Goal: Task Accomplishment & Management: Use online tool/utility

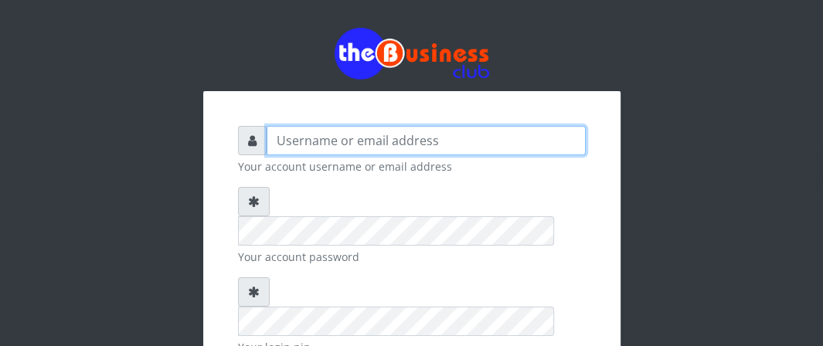
type input "Boboyen"
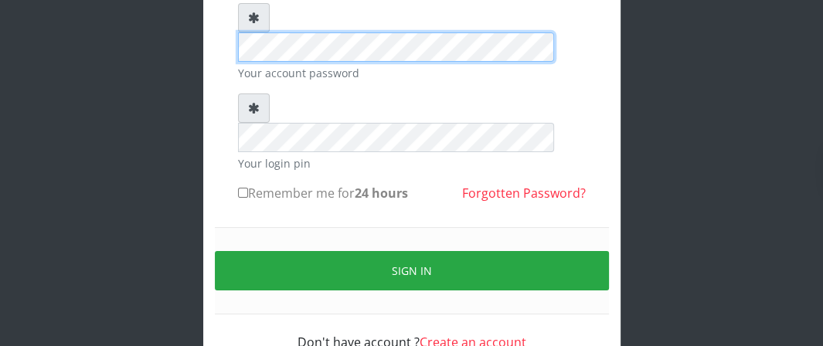
scroll to position [185, 0]
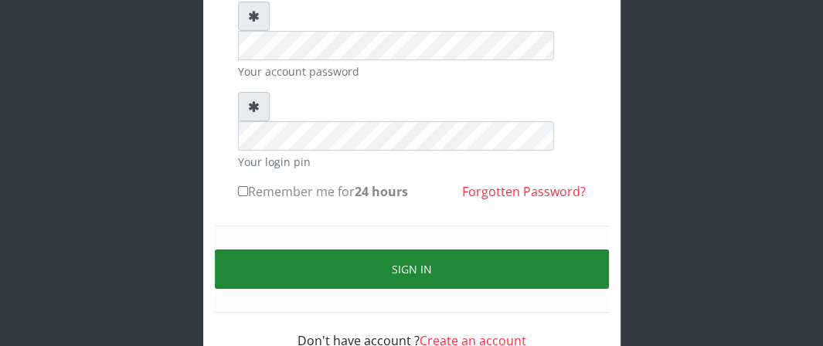
click at [321, 249] on button "Sign in" at bounding box center [412, 268] width 394 height 39
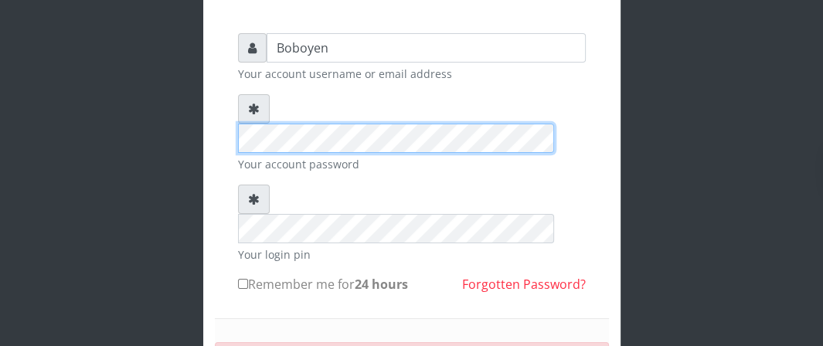
scroll to position [108, 0]
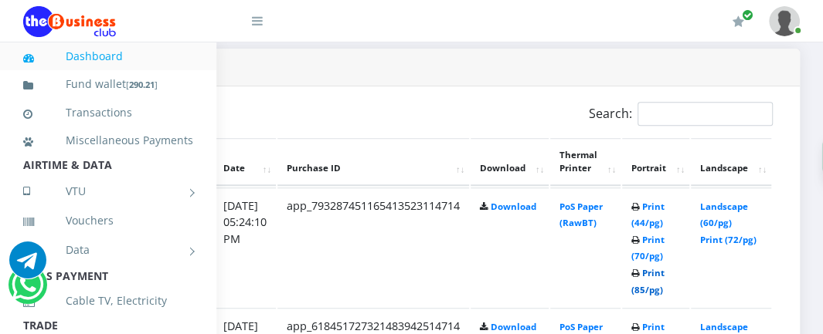
scroll to position [695, 303]
